Goal: Navigation & Orientation: Find specific page/section

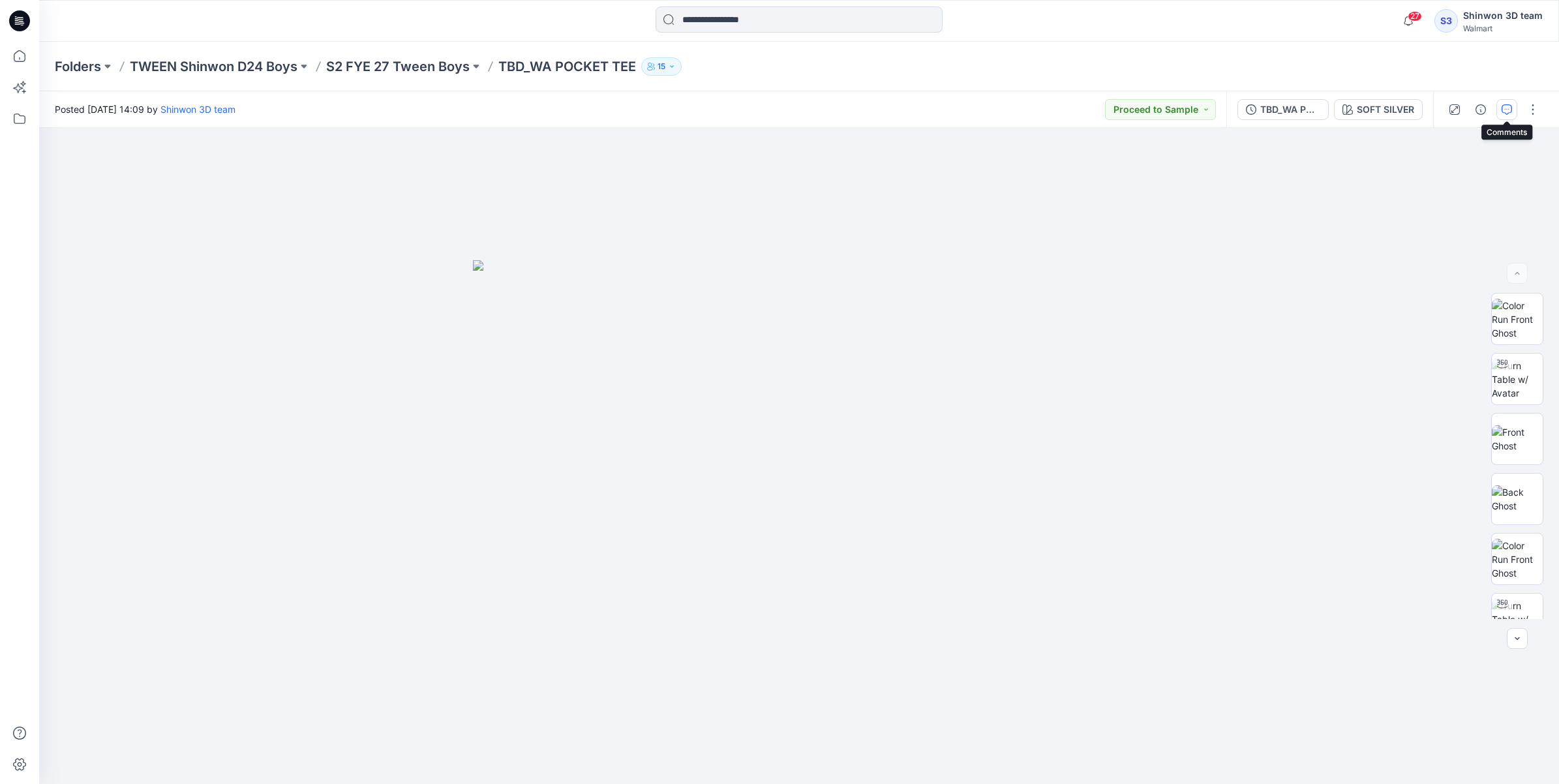
click at [1501, 106] on icon "button" at bounding box center [1506, 109] width 11 height 11
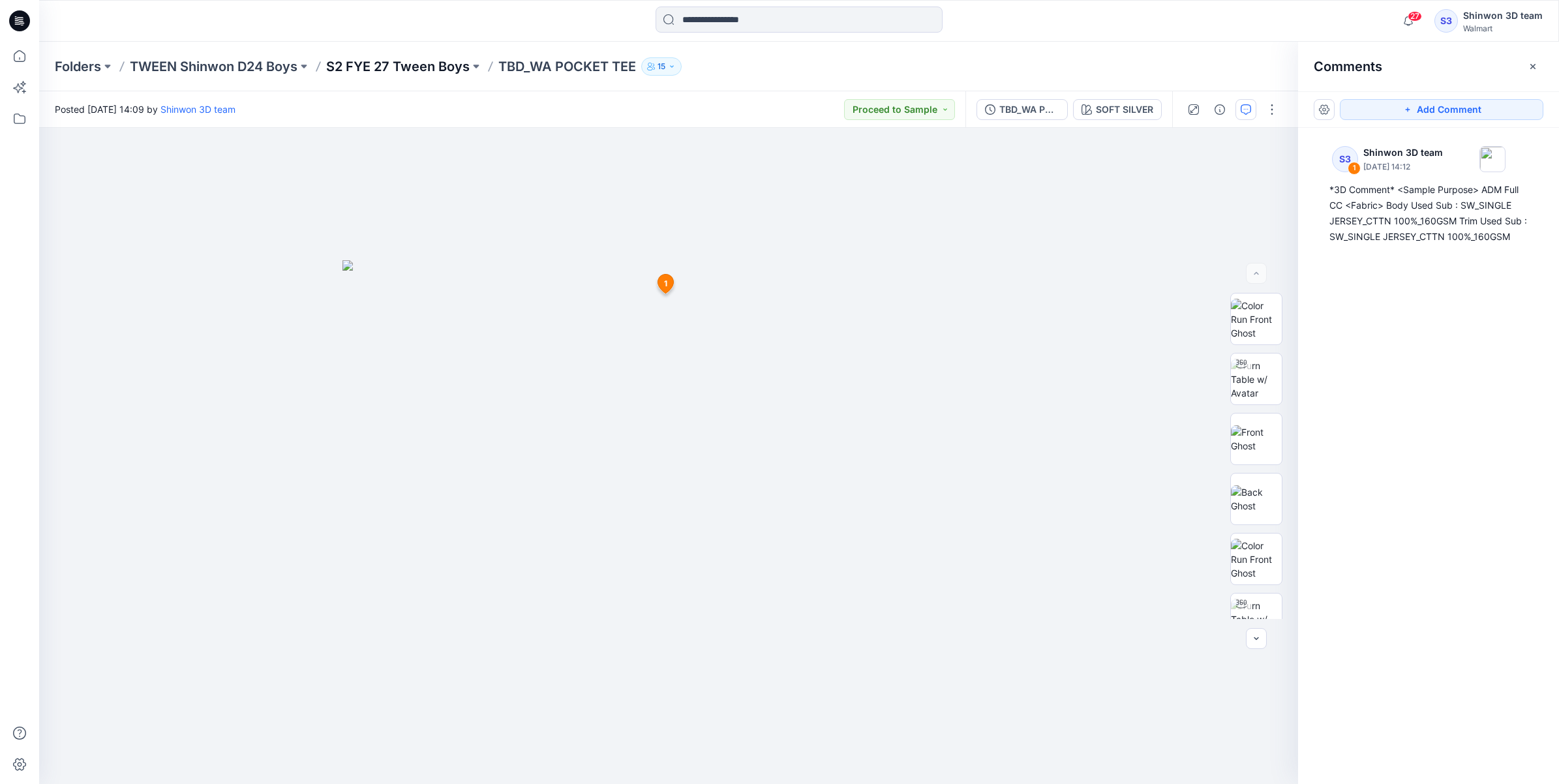
click at [360, 68] on p "S2 FYE 27 Tween Boys" at bounding box center [398, 67] width 143 height 18
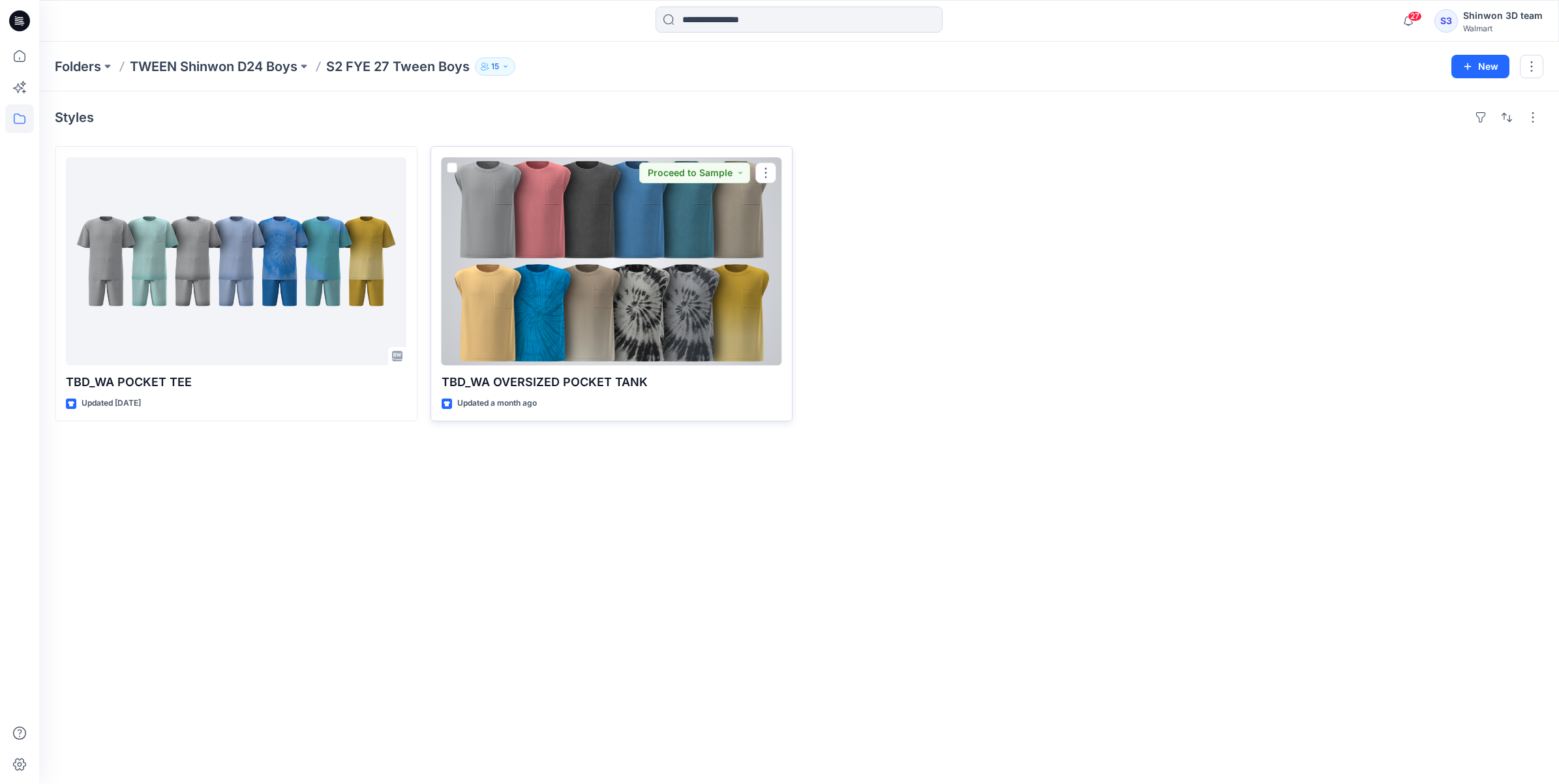
click at [556, 253] on div at bounding box center [611, 260] width 340 height 208
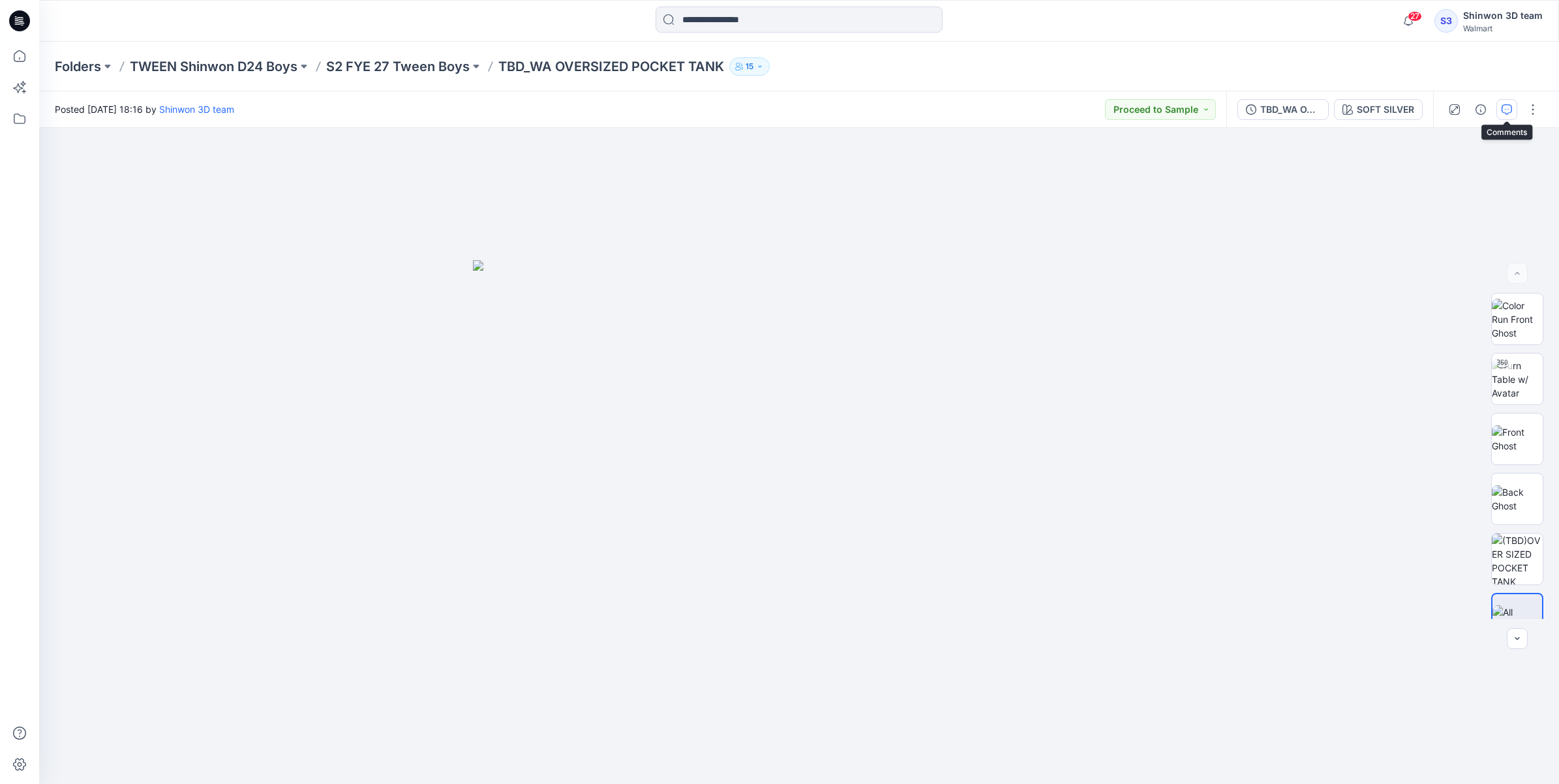
click at [1516, 104] on button "button" at bounding box center [1506, 109] width 21 height 21
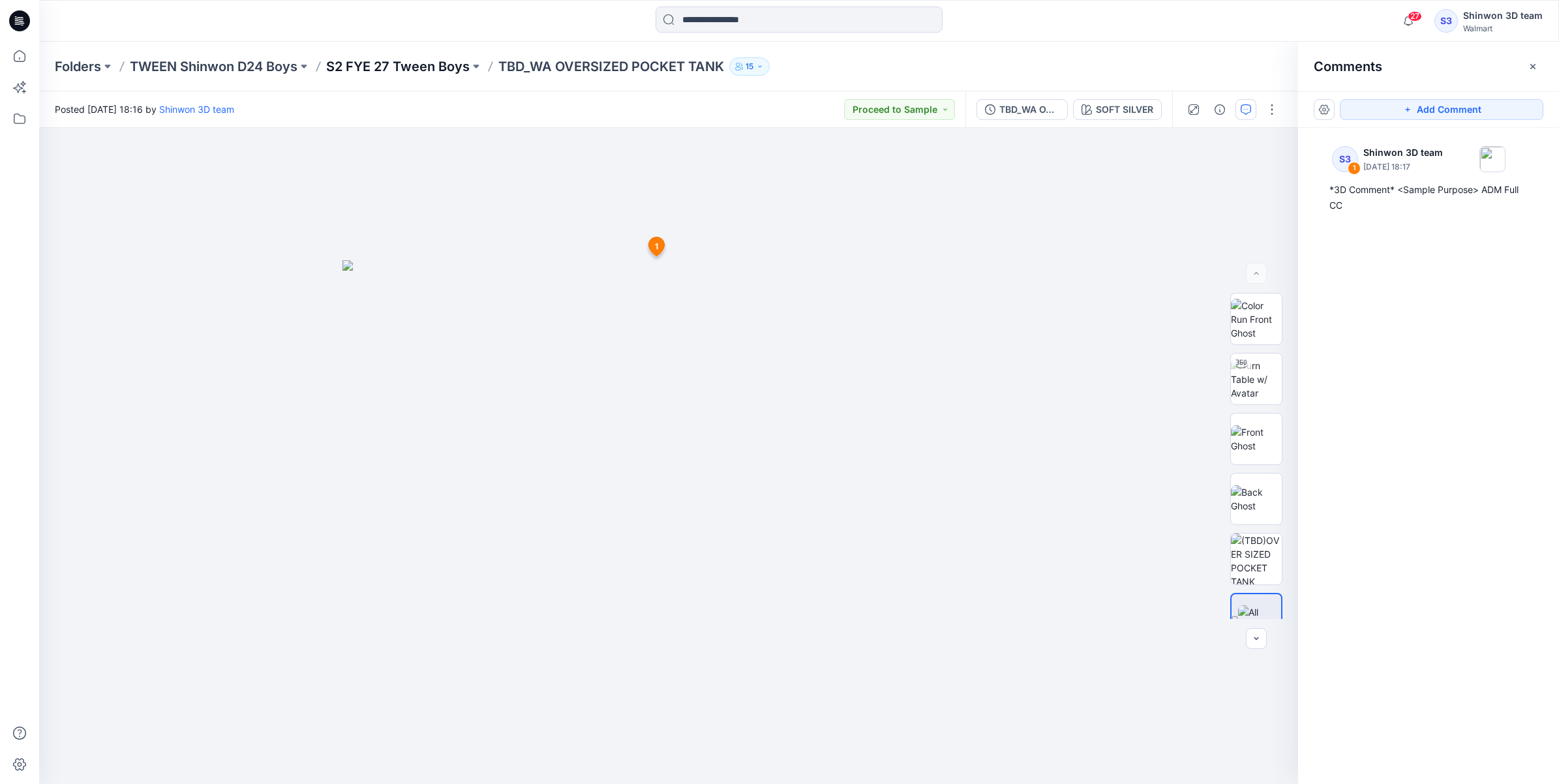
click at [428, 68] on p "S2 FYE 27 Tween Boys" at bounding box center [398, 67] width 143 height 18
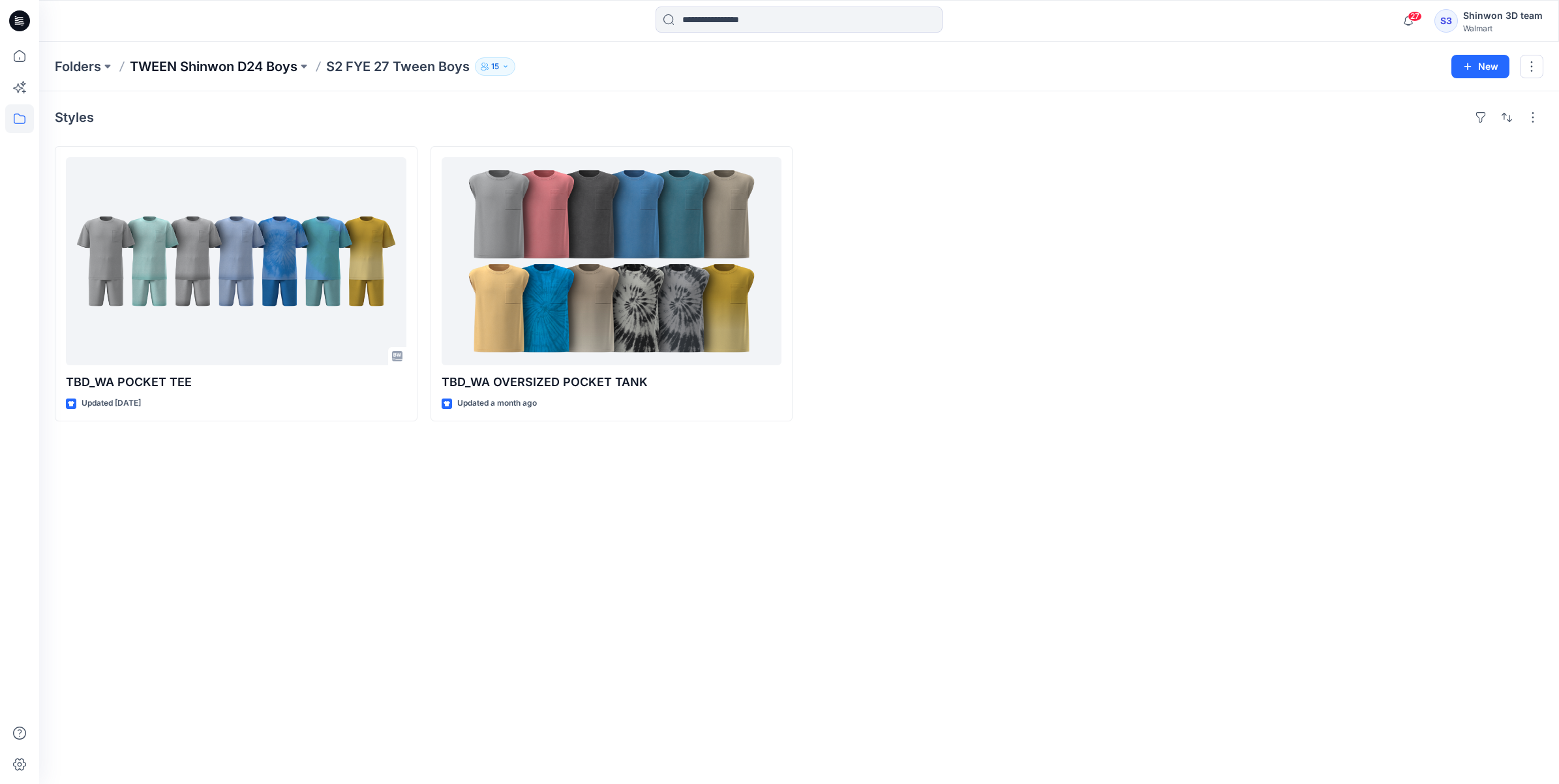
click at [253, 68] on p "TWEEN Shinwon D24 Boys" at bounding box center [214, 67] width 168 height 18
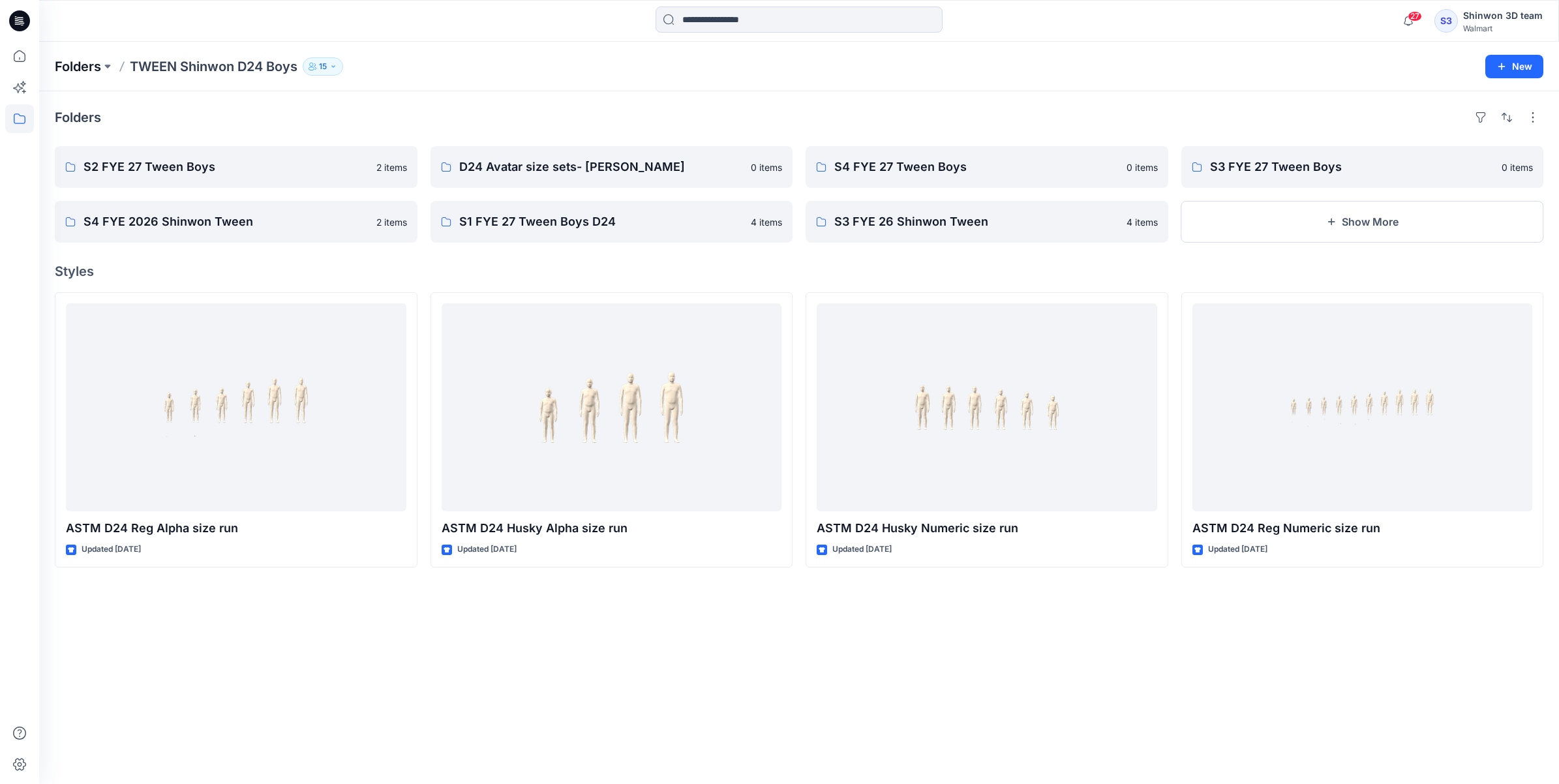
click at [78, 68] on p "Folders" at bounding box center [78, 67] width 47 height 18
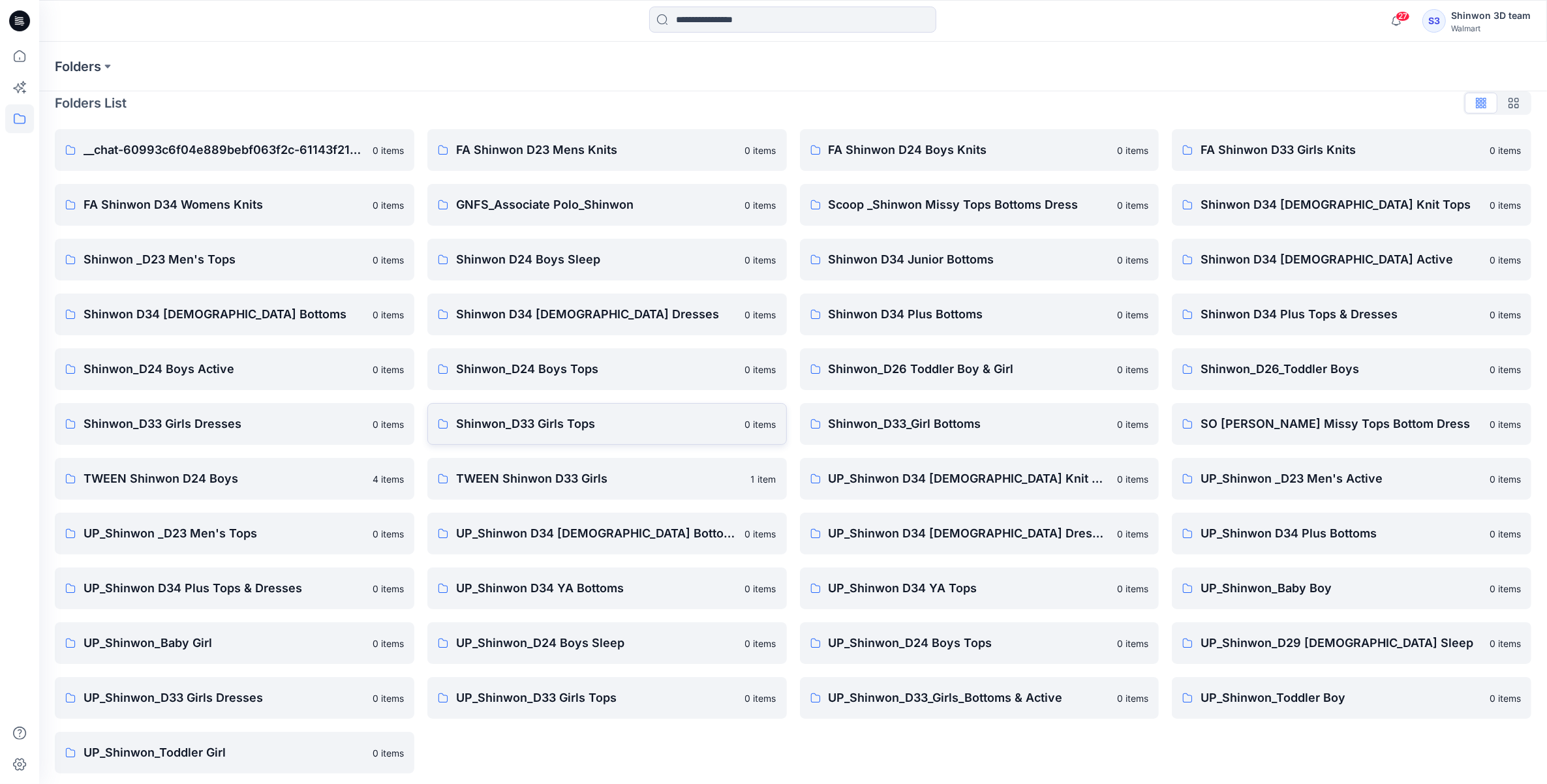
scroll to position [18, 0]
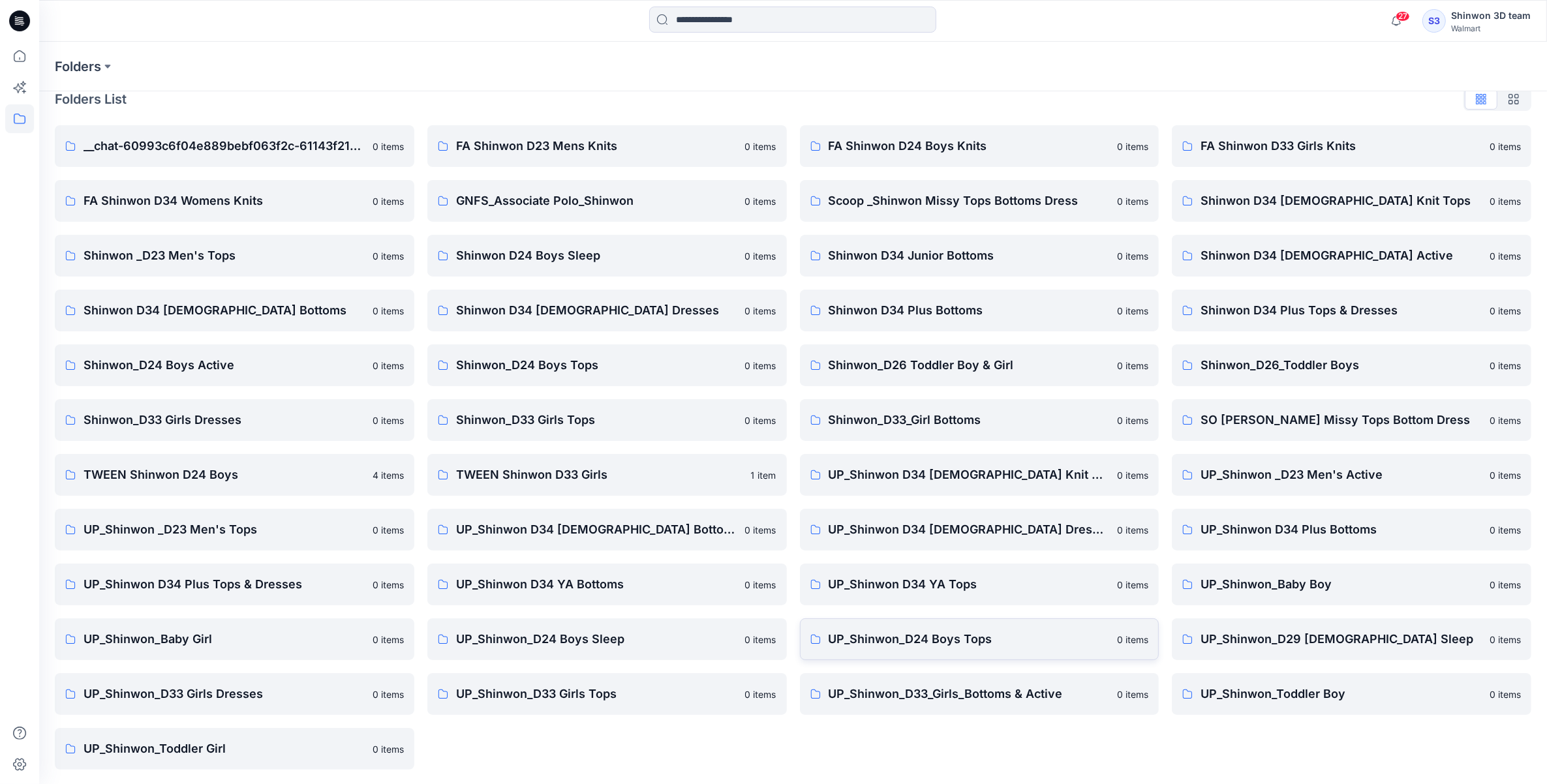
click at [947, 639] on p "UP_Shinwon_D24 Boys Tops" at bounding box center [969, 639] width 281 height 18
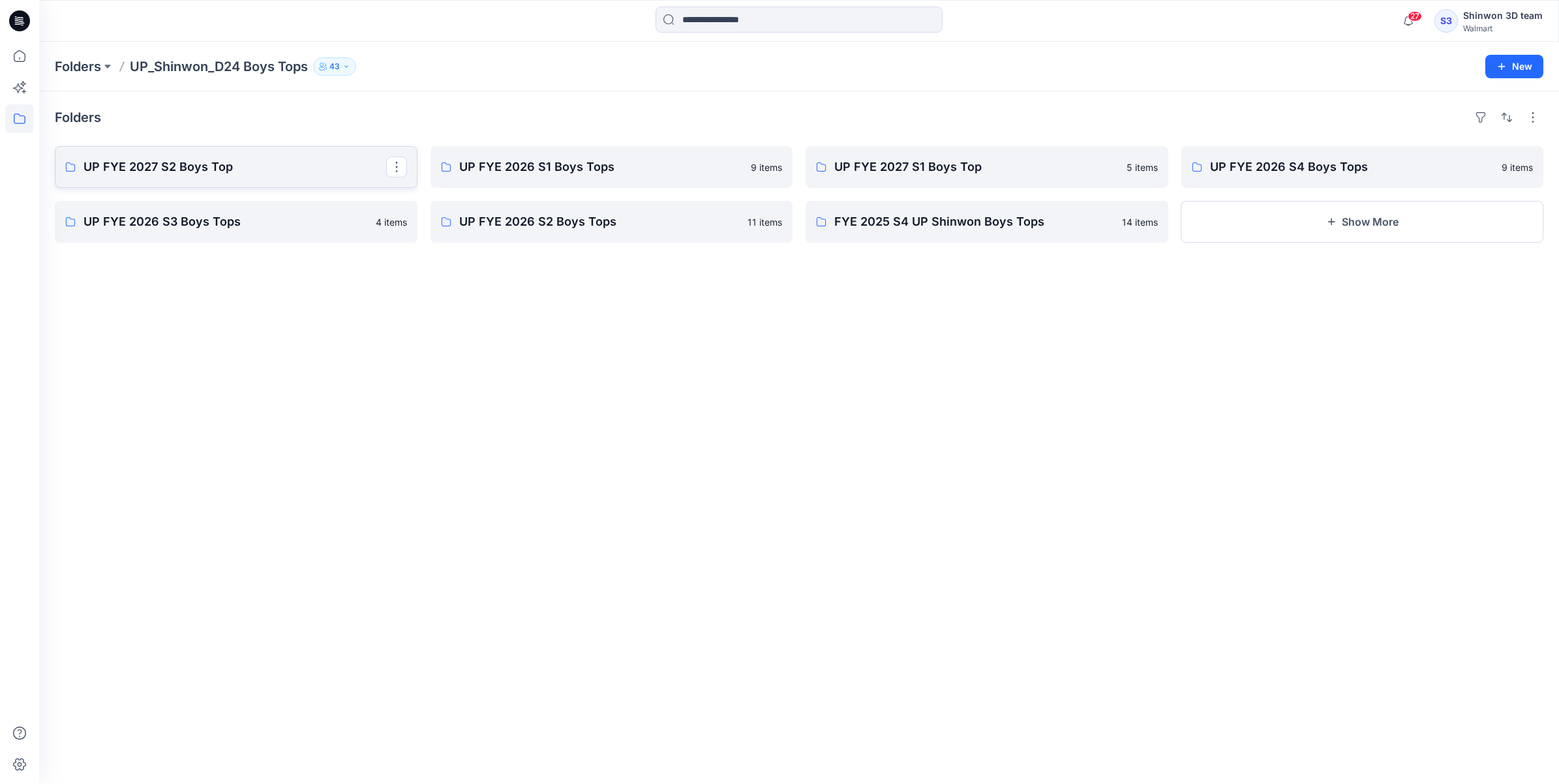
click at [268, 183] on link "UP FYE 2027 S2 Boys Top" at bounding box center [236, 167] width 363 height 42
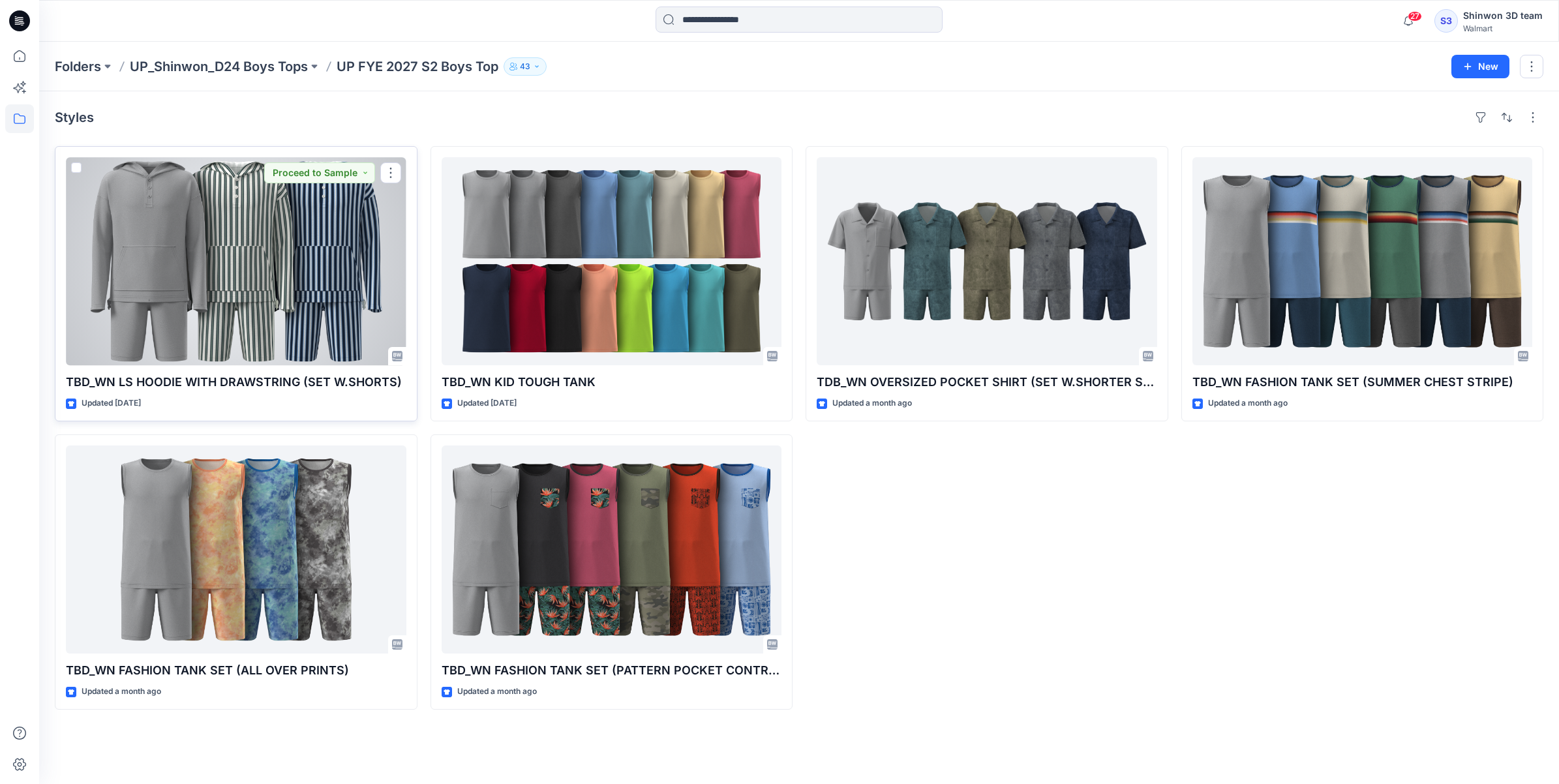
click at [259, 302] on div at bounding box center [236, 260] width 340 height 208
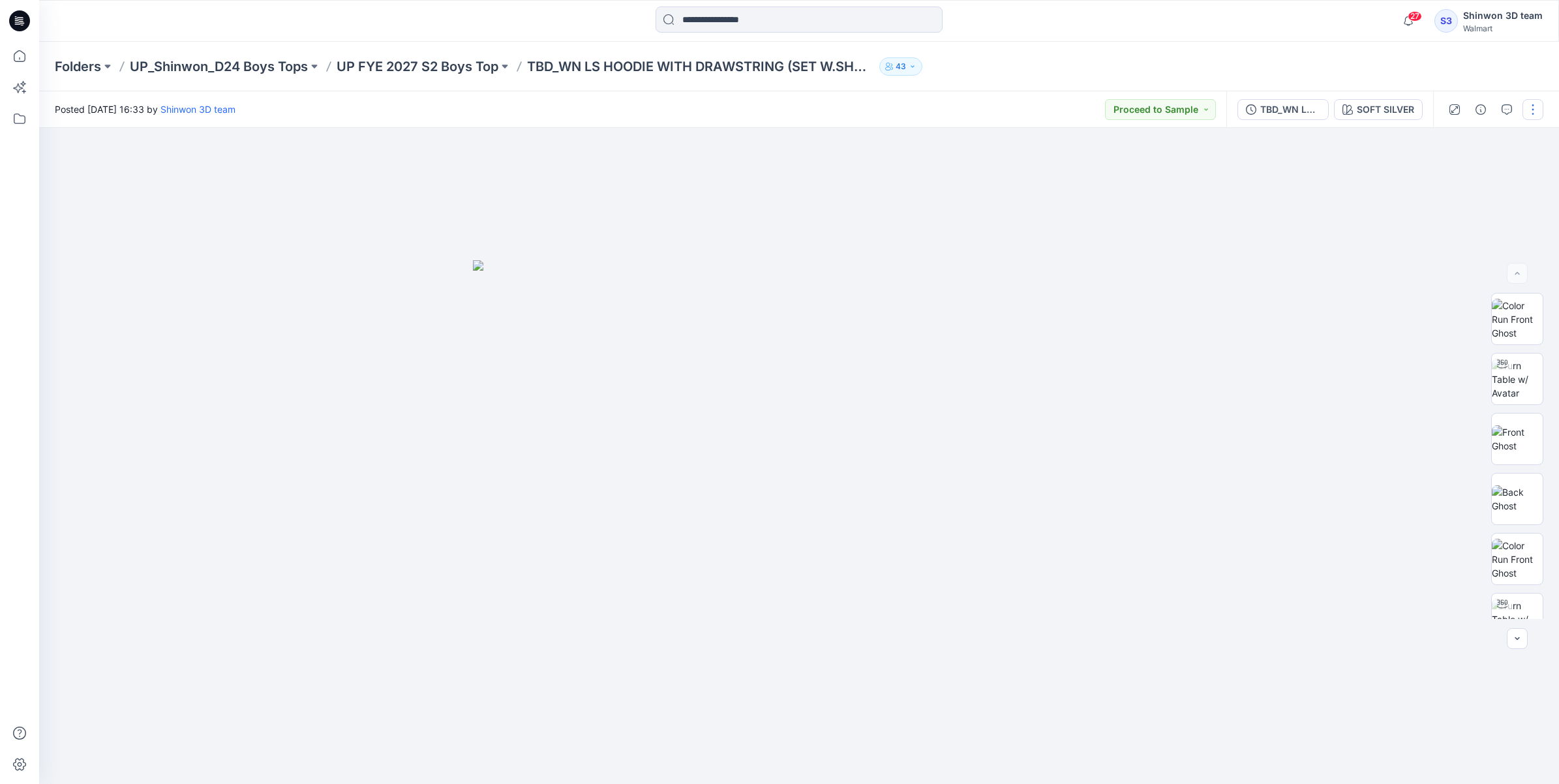
click at [1534, 113] on button "button" at bounding box center [1532, 109] width 21 height 21
click at [1513, 112] on button "button" at bounding box center [1506, 109] width 21 height 21
